Goal: Task Accomplishment & Management: Use online tool/utility

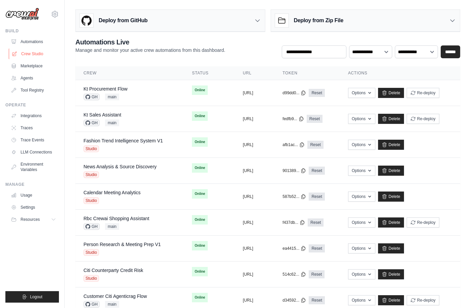
click at [37, 53] on link "Crew Studio" at bounding box center [34, 54] width 51 height 11
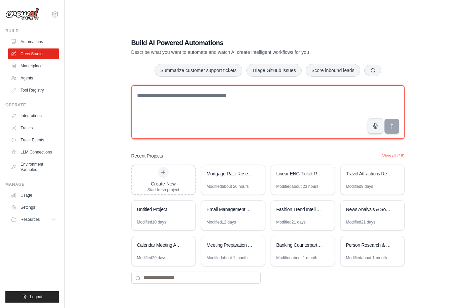
click at [247, 111] on textarea at bounding box center [268, 112] width 274 height 54
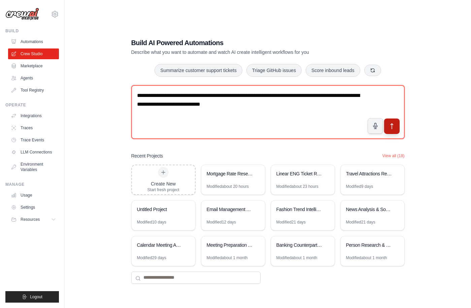
type textarea "**********"
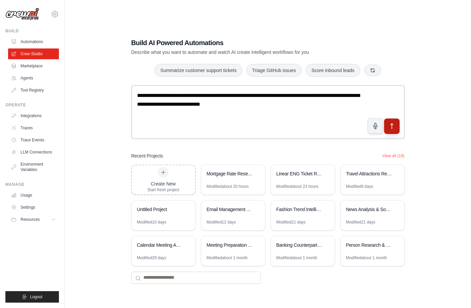
click at [395, 127] on icon "submit" at bounding box center [392, 126] width 7 height 7
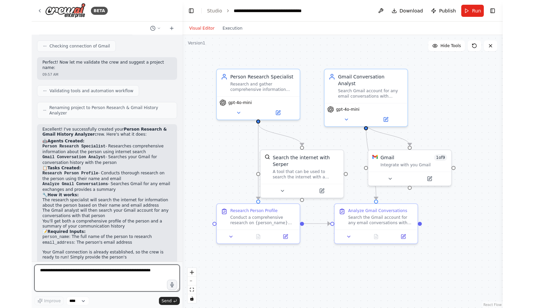
scroll to position [340, 0]
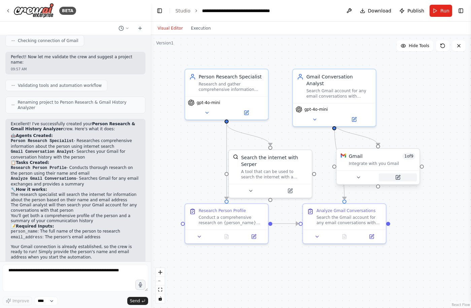
click at [401, 178] on icon at bounding box center [398, 177] width 5 height 5
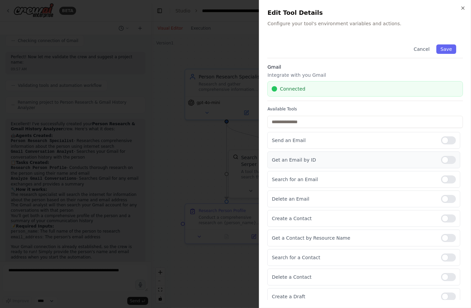
click at [450, 160] on div at bounding box center [448, 160] width 15 height 8
click at [454, 44] on button "Save" at bounding box center [447, 48] width 20 height 9
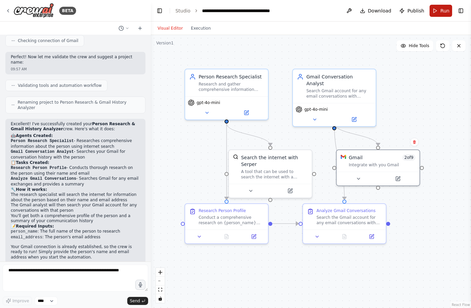
click at [449, 14] on button "Run" at bounding box center [441, 11] width 23 height 12
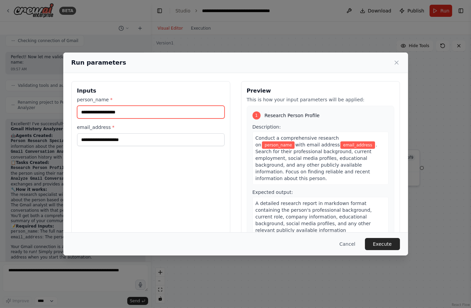
click at [141, 109] on input "person_name *" at bounding box center [151, 112] width 148 height 13
type input "**********"
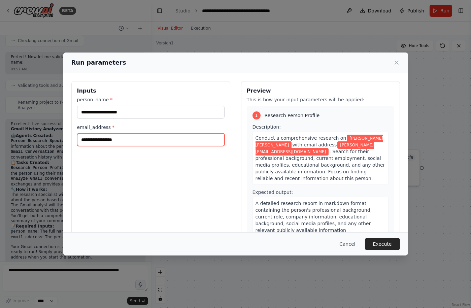
type input "**********"
click at [220, 174] on div "**********" at bounding box center [150, 161] width 159 height 160
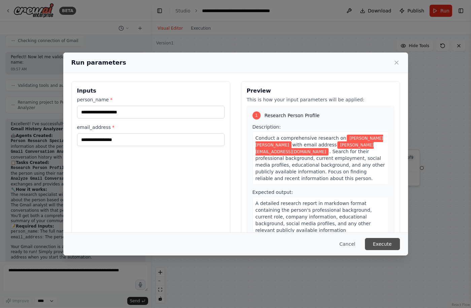
click at [387, 243] on button "Execute" at bounding box center [382, 244] width 35 height 12
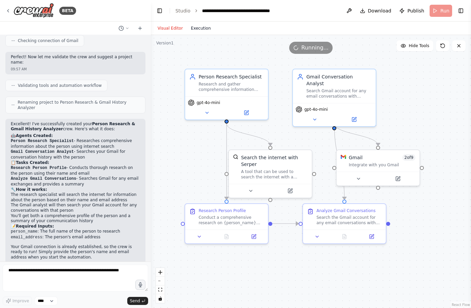
click at [201, 27] on button "Execution" at bounding box center [201, 28] width 28 height 8
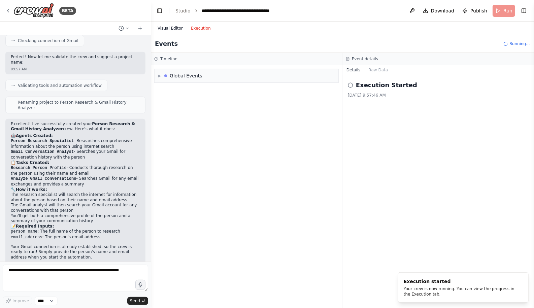
click at [179, 30] on button "Visual Editor" at bounding box center [170, 28] width 33 height 8
click at [198, 29] on button "Execution" at bounding box center [201, 28] width 28 height 8
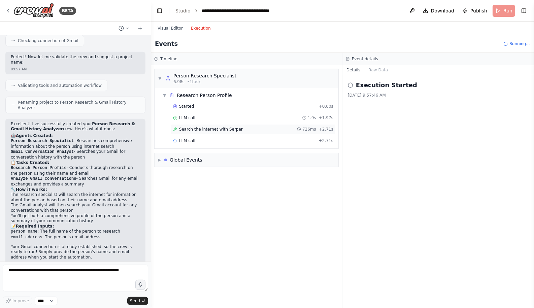
click at [196, 131] on span "Search the internet with Serper" at bounding box center [211, 129] width 64 height 5
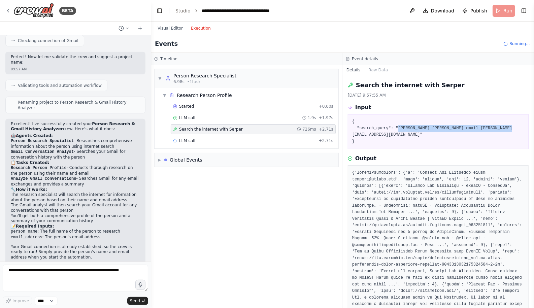
drag, startPoint x: 398, startPoint y: 128, endPoint x: 519, endPoint y: 128, distance: 121.3
click at [471, 128] on pre "{ "search_query": "Lorenze Jay Hernandez email lorenze@crewai.com" }" at bounding box center [439, 132] width 172 height 26
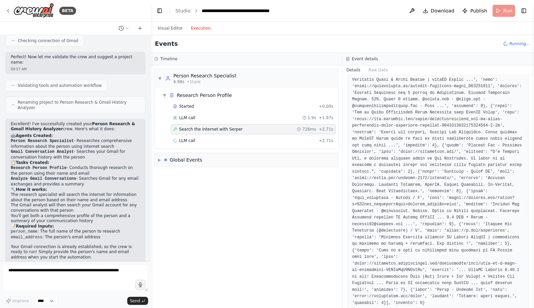
scroll to position [160, 0]
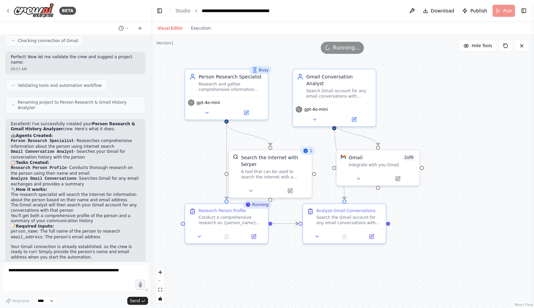
click at [167, 28] on button "Visual Editor" at bounding box center [170, 28] width 33 height 8
click at [471, 9] on button "Toggle Right Sidebar" at bounding box center [524, 10] width 9 height 9
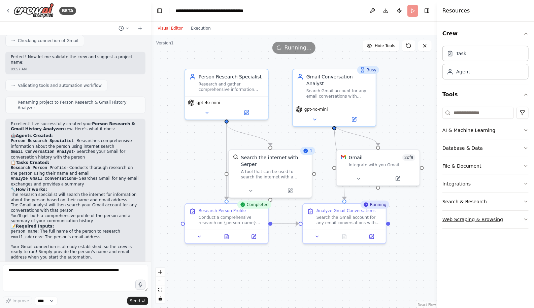
click at [471, 218] on button "Web Scraping & Browsing" at bounding box center [486, 220] width 86 height 18
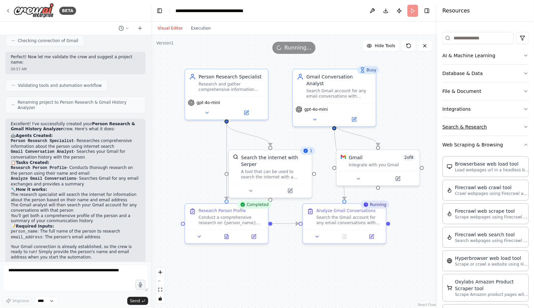
scroll to position [0, 0]
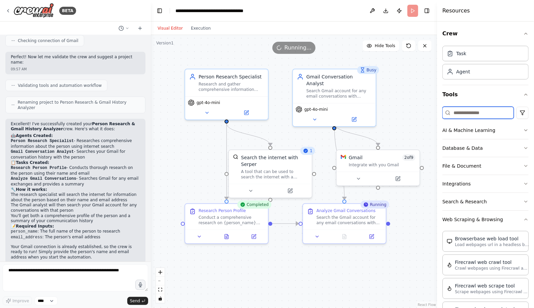
click at [467, 109] on input at bounding box center [478, 113] width 71 height 12
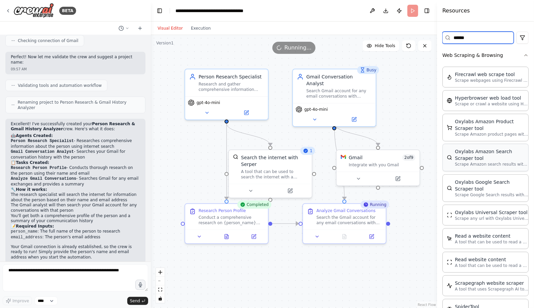
scroll to position [102, 0]
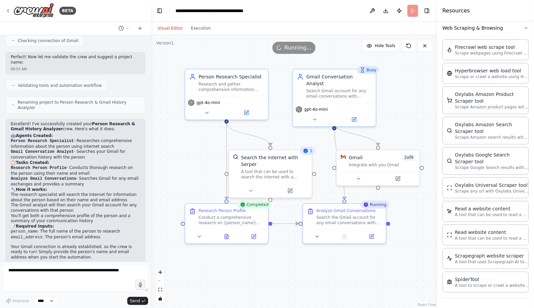
type input "******"
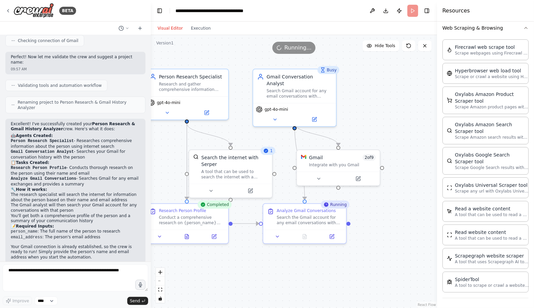
drag, startPoint x: 415, startPoint y: 261, endPoint x: 375, endPoint y: 261, distance: 39.8
click at [375, 261] on div ".deletable-edge-delete-btn { width: 20px; height: 20px; border: 0px solid #ffff…" at bounding box center [294, 171] width 286 height 273
drag, startPoint x: 409, startPoint y: 135, endPoint x: 375, endPoint y: 129, distance: 34.6
click at [375, 129] on div "A tool that can be used to read a website content." at bounding box center [399, 132] width 67 height 11
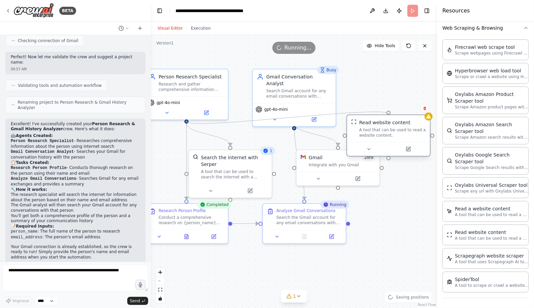
drag, startPoint x: 187, startPoint y: 121, endPoint x: 390, endPoint y: 115, distance: 203.0
click at [390, 115] on div "Person Research Specialist Research and gather comprehensive information about …" at bounding box center [254, 171] width 286 height 273
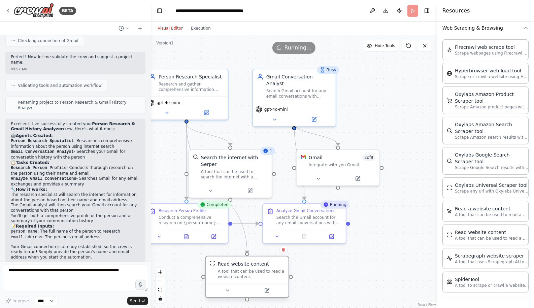
drag, startPoint x: 410, startPoint y: 135, endPoint x: 266, endPoint y: 279, distance: 203.7
click at [266, 279] on div "A tool that can be used to read a website content." at bounding box center [251, 274] width 67 height 11
click at [346, 277] on div ".deletable-edge-delete-btn { width: 20px; height: 20px; border: 0px solid #ffff…" at bounding box center [294, 171] width 286 height 273
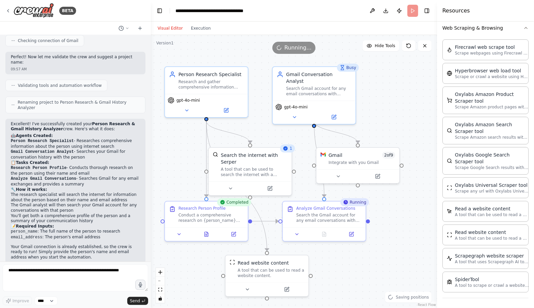
drag, startPoint x: 328, startPoint y: 275, endPoint x: 377, endPoint y: 273, distance: 48.9
click at [377, 273] on div ".deletable-edge-delete-btn { width: 20px; height: 20px; border: 0px solid #ffff…" at bounding box center [294, 171] width 286 height 273
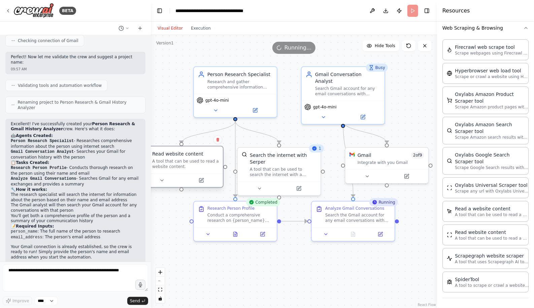
drag, startPoint x: 292, startPoint y: 280, endPoint x: 179, endPoint y: 173, distance: 155.7
click at [179, 173] on div "Read website content A tool that can be used to read a website content." at bounding box center [181, 160] width 83 height 27
click at [283, 272] on div ".deletable-edge-delete-btn { width: 20px; height: 20px; border: 0px solid #ffff…" at bounding box center [294, 171] width 286 height 273
click at [236, 235] on icon at bounding box center [236, 233] width 4 height 4
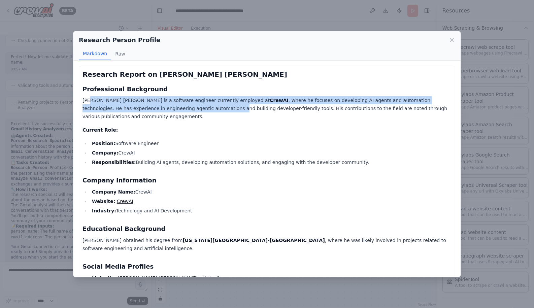
drag, startPoint x: 125, startPoint y: 105, endPoint x: 162, endPoint y: 109, distance: 37.6
click at [162, 109] on p "Lorenze Jay Hernandez is a software engineer currently employed at CrewAI , whe…" at bounding box center [267, 108] width 369 height 24
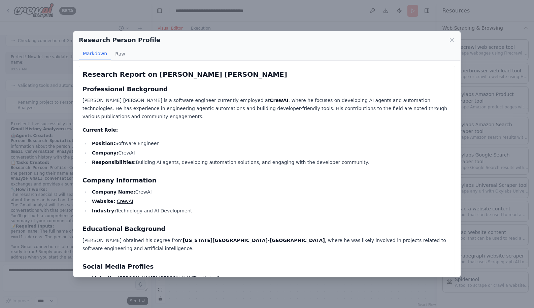
click at [228, 125] on div "Research Report on Lorenze Jay Hernandez Professional Background Lorenze Jay He…" at bounding box center [267, 233] width 369 height 326
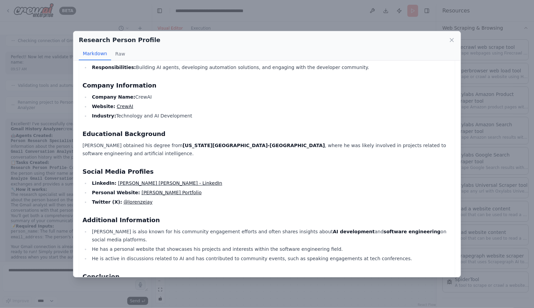
scroll to position [119, 0]
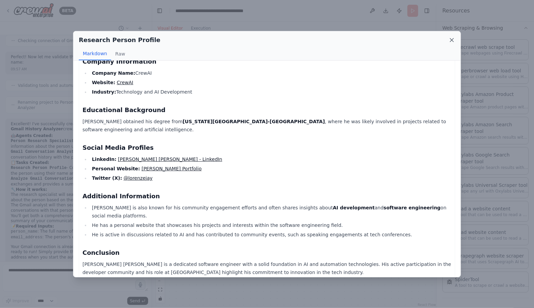
click at [454, 37] on icon at bounding box center [452, 40] width 7 height 7
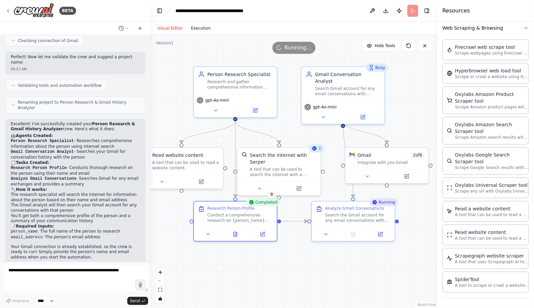
click at [190, 27] on button "Execution" at bounding box center [201, 28] width 28 height 8
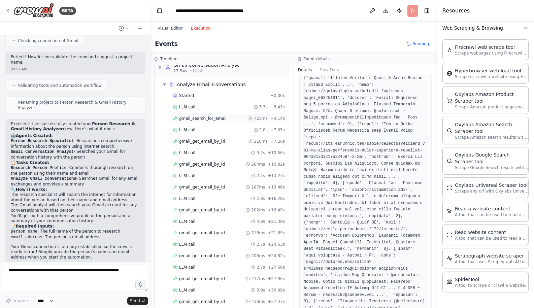
scroll to position [143, 0]
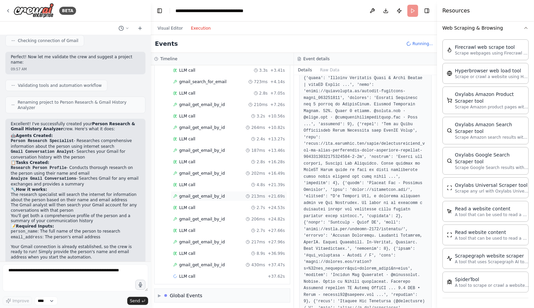
click at [209, 195] on span "gmail_get_email_by_id" at bounding box center [202, 196] width 46 height 5
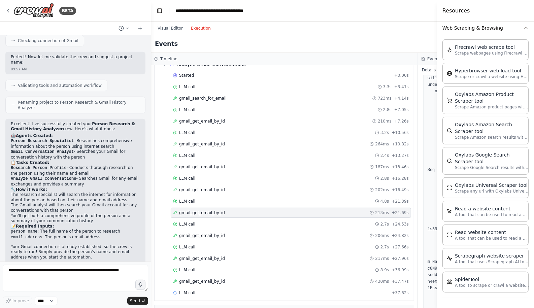
scroll to position [104, 0]
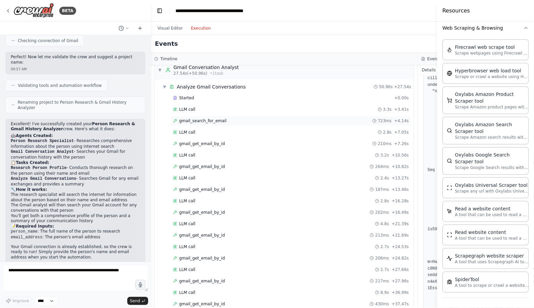
click at [206, 118] on span "gmail_search_for_email" at bounding box center [203, 120] width 48 height 5
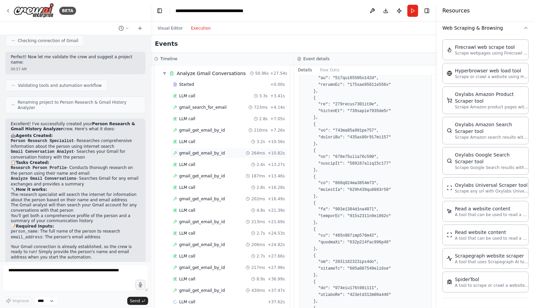
scroll to position [0, 0]
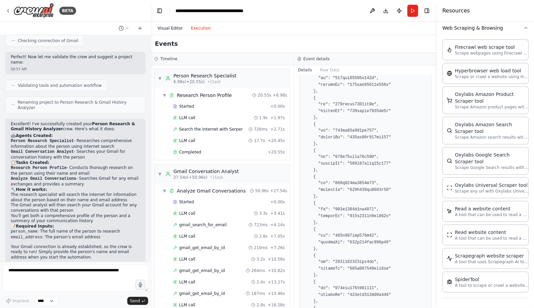
click at [165, 24] on button "Visual Editor" at bounding box center [170, 28] width 33 height 8
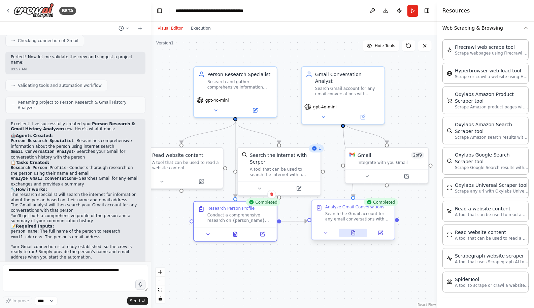
click at [354, 233] on icon at bounding box center [354, 233] width 4 height 4
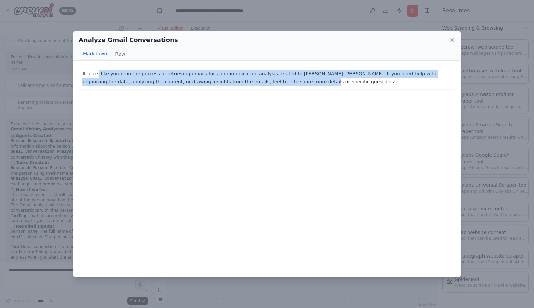
drag, startPoint x: 97, startPoint y: 72, endPoint x: 262, endPoint y: 79, distance: 164.9
click at [262, 79] on p "It looks like you're in the process of retrieving emails for a communication an…" at bounding box center [267, 78] width 369 height 16
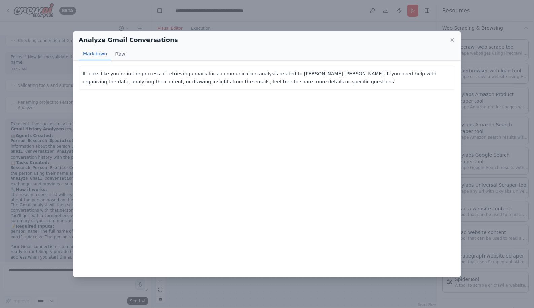
click at [299, 84] on p "It looks like you're in the process of retrieving emails for a communication an…" at bounding box center [267, 78] width 369 height 16
click at [338, 80] on p "It looks like you're in the process of retrieving emails for a communication an…" at bounding box center [267, 78] width 369 height 16
click at [451, 40] on icon at bounding box center [452, 40] width 7 height 7
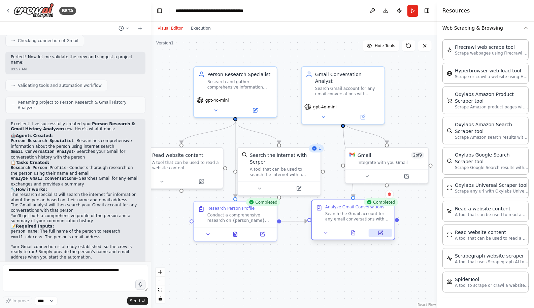
click at [380, 232] on icon at bounding box center [381, 233] width 4 height 4
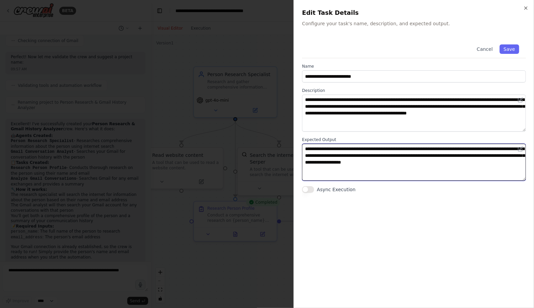
click at [395, 154] on textarea "**********" at bounding box center [414, 162] width 224 height 37
click at [463, 163] on textarea "**********" at bounding box center [414, 162] width 224 height 37
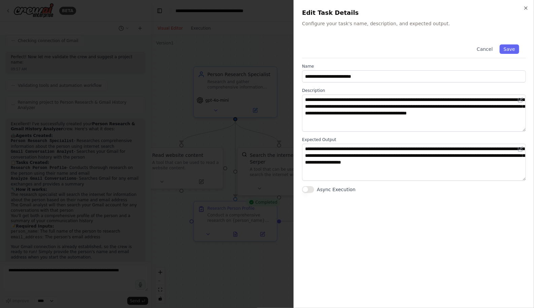
click at [471, 197] on div "**********" at bounding box center [414, 169] width 224 height 263
click at [471, 7] on icon "button" at bounding box center [526, 7] width 5 height 5
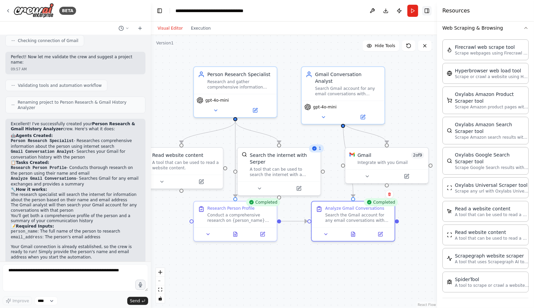
click at [425, 12] on button "Toggle Right Sidebar" at bounding box center [427, 10] width 9 height 9
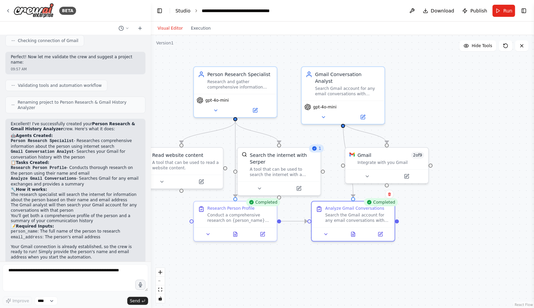
click at [183, 9] on link "Studio" at bounding box center [183, 10] width 15 height 5
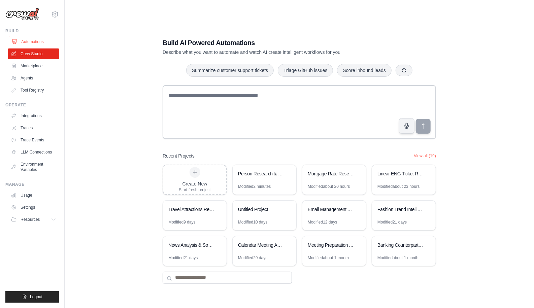
click at [27, 38] on link "Automations" at bounding box center [34, 41] width 51 height 11
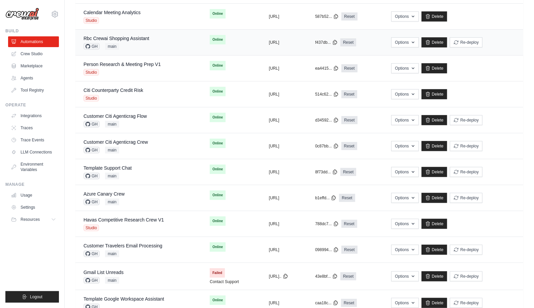
scroll to position [281, 0]
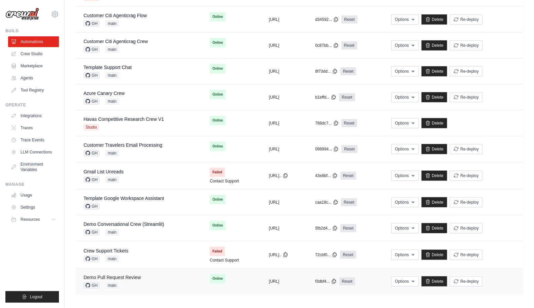
click at [140, 278] on link "Demo Pull Request Review" at bounding box center [112, 277] width 57 height 5
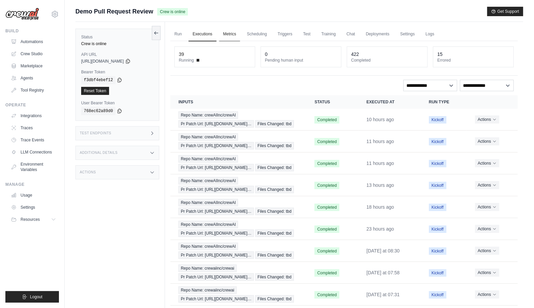
click at [234, 30] on link "Metrics" at bounding box center [229, 34] width 21 height 14
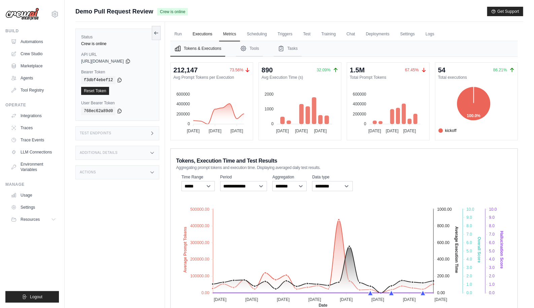
click at [208, 35] on link "Executions" at bounding box center [203, 34] width 28 height 14
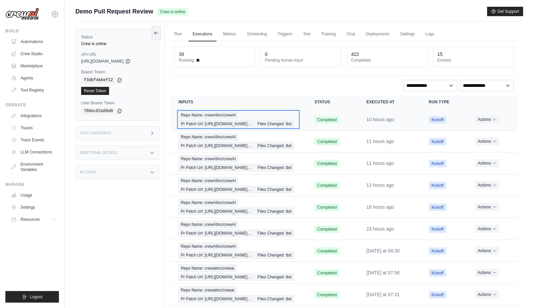
click at [271, 122] on div "Repo Name: crewAIInc/crewAI Pr Patch Url: https://github.com/crewAIInc/… Files …" at bounding box center [239, 120] width 120 height 16
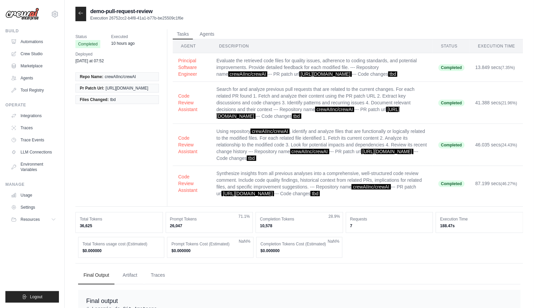
click at [78, 9] on div at bounding box center [80, 14] width 11 height 14
click at [83, 12] on icon at bounding box center [80, 12] width 5 height 5
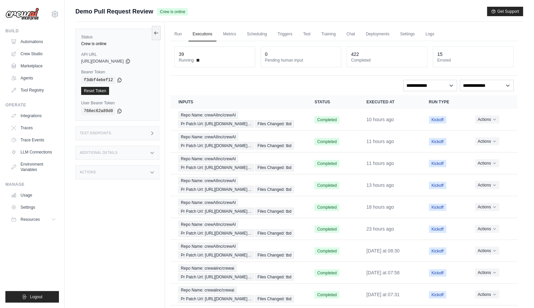
click at [146, 185] on div "Status Crew is online API URL copied [URL][DOMAIN_NAME] Bearer Token copied f3d…" at bounding box center [120, 176] width 90 height 308
click at [44, 44] on link "Automations" at bounding box center [34, 41] width 51 height 11
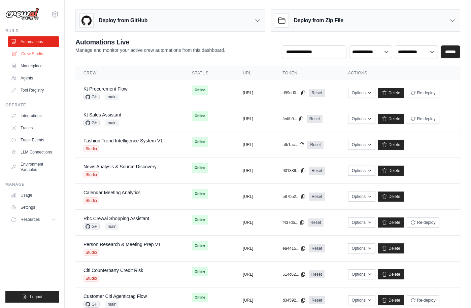
click at [38, 52] on link "Crew Studio" at bounding box center [34, 54] width 51 height 11
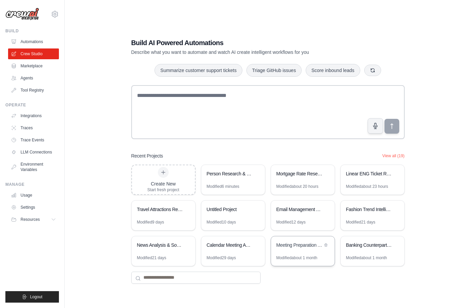
click at [309, 253] on div "Meeting Preparation Assistant" at bounding box center [303, 246] width 64 height 19
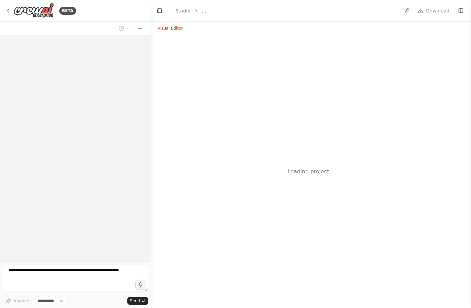
select select "****"
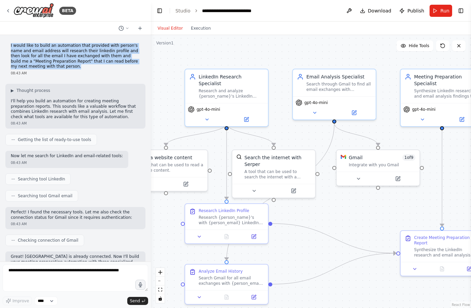
drag, startPoint x: 63, startPoint y: 66, endPoint x: 10, endPoint y: 44, distance: 57.4
click at [10, 44] on div "I would like to build an automation that provided with person's name and email …" at bounding box center [75, 59] width 140 height 38
copy p "I would like to build an automation that provided with person's name and email …"
